Goal: Information Seeking & Learning: Learn about a topic

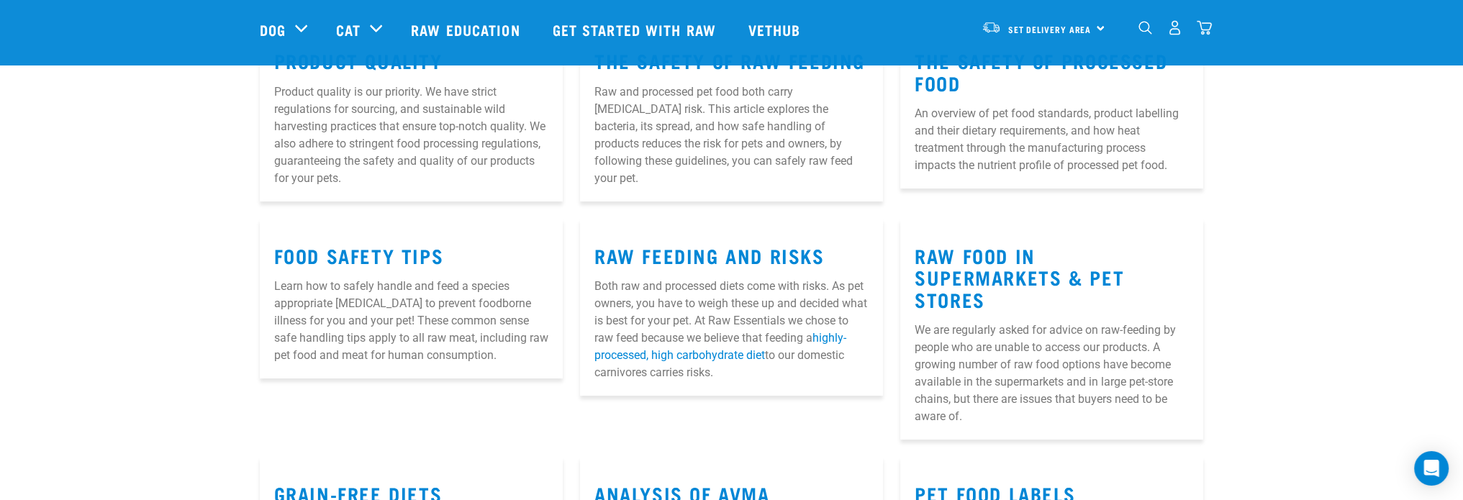
scroll to position [144, 0]
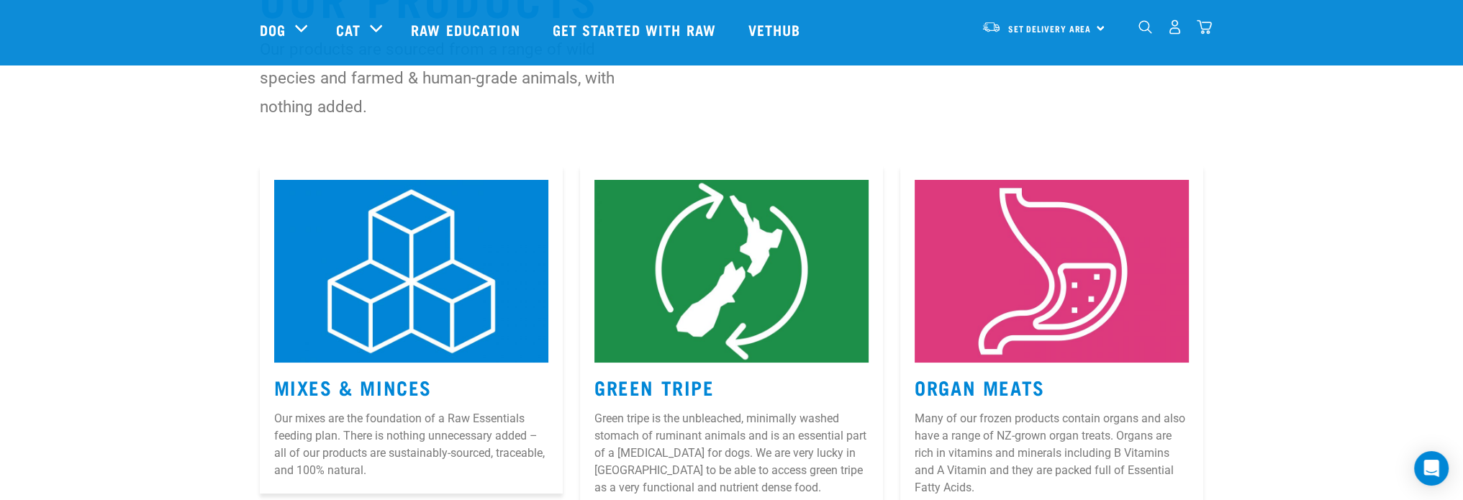
scroll to position [216, 0]
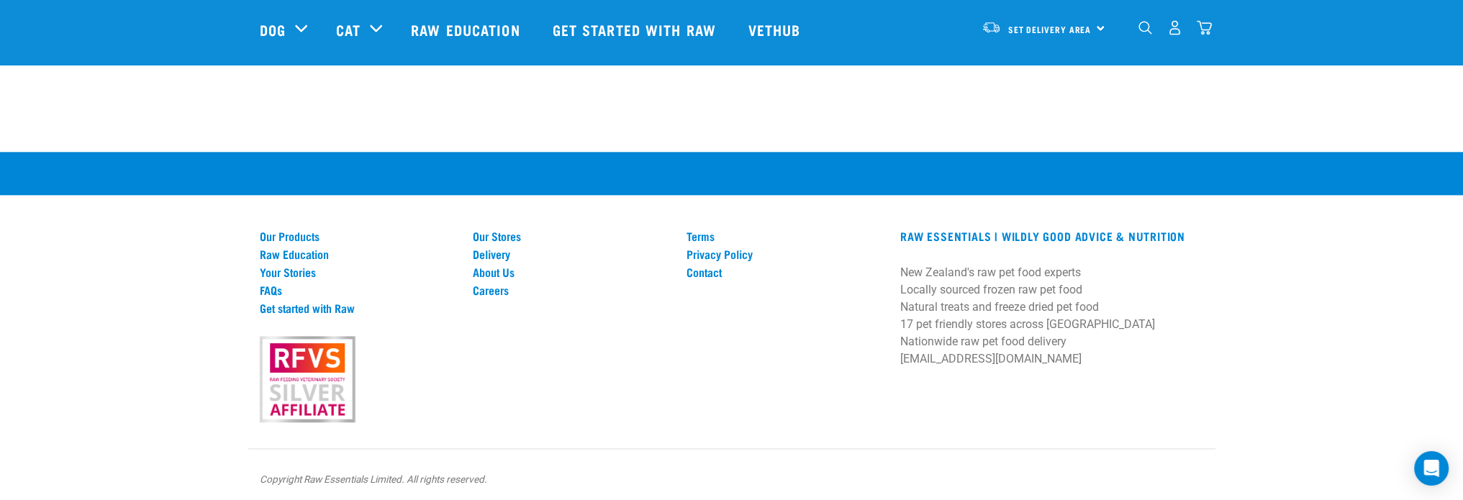
scroll to position [2440, 0]
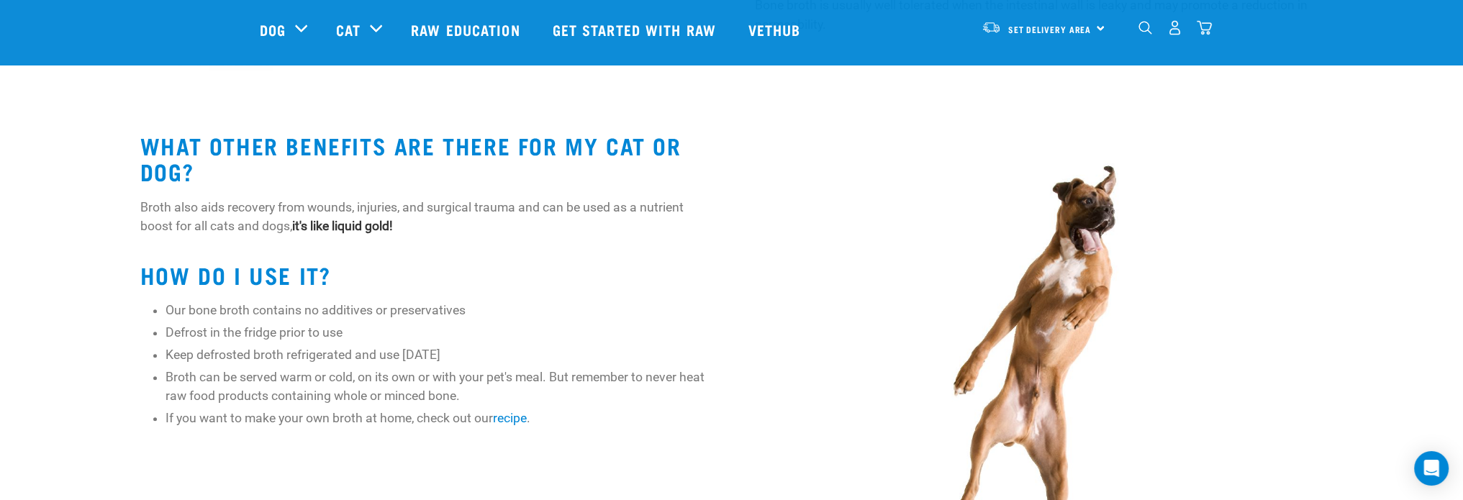
scroll to position [720, 0]
